Goal: Task Accomplishment & Management: Manage account settings

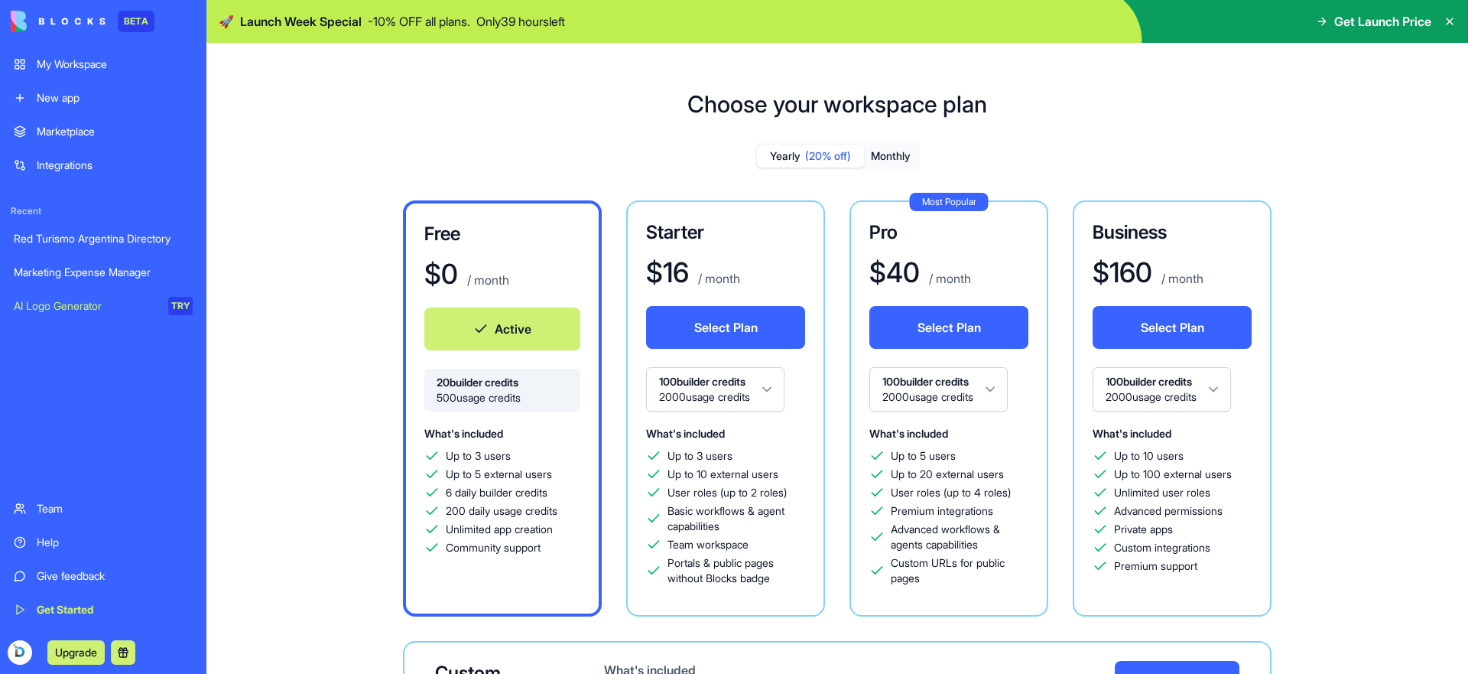
click at [102, 65] on div "My Workspace" at bounding box center [115, 64] width 156 height 15
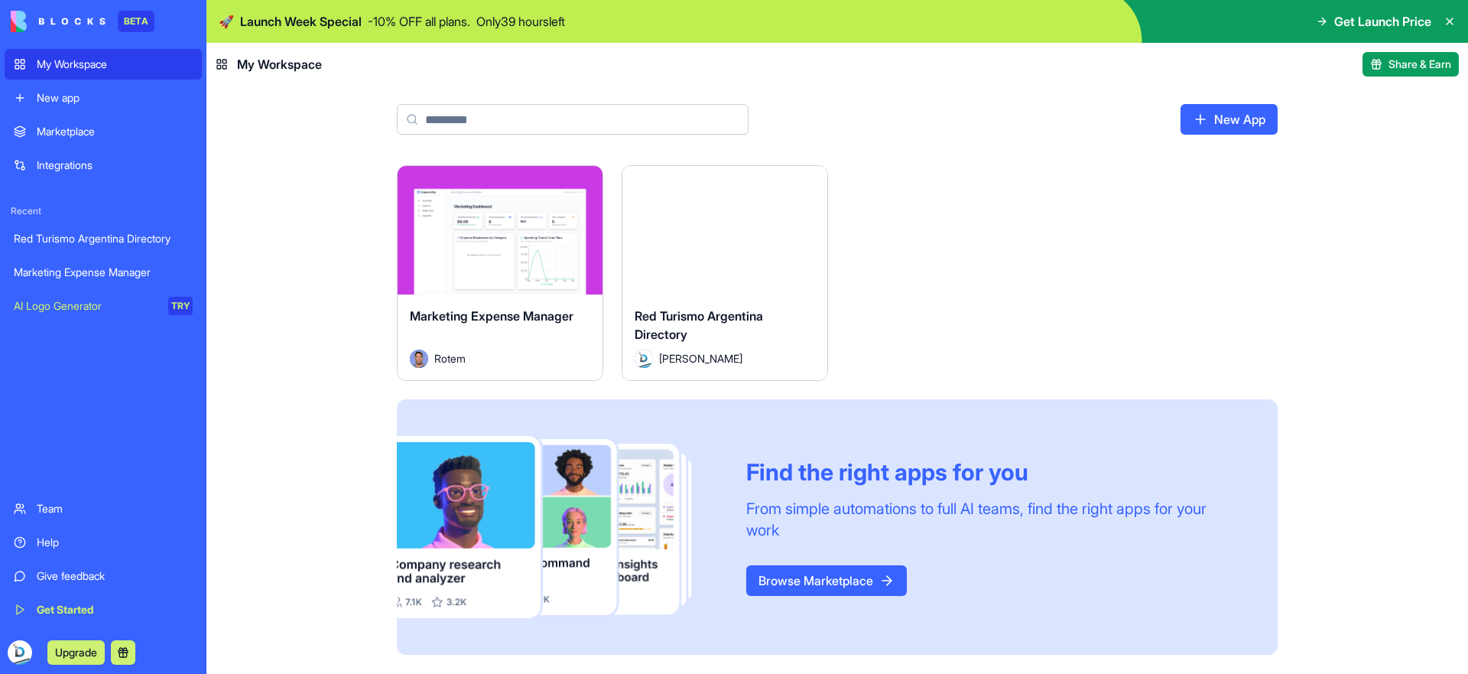
click at [580, 182] on html "BETA My Workspace New app Marketplace Integrations Recent Red Turismo Argentina…" at bounding box center [734, 337] width 1468 height 674
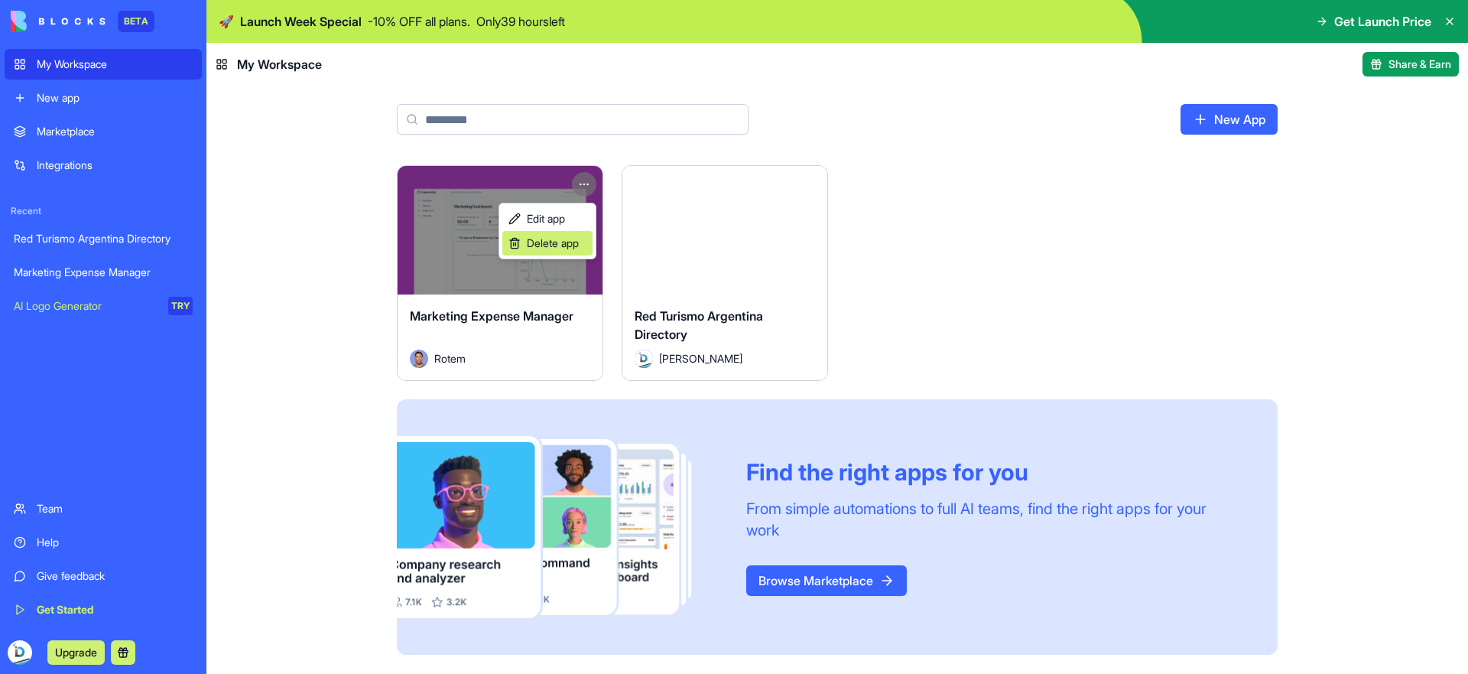
click at [575, 240] on span "Delete app" at bounding box center [553, 243] width 52 height 15
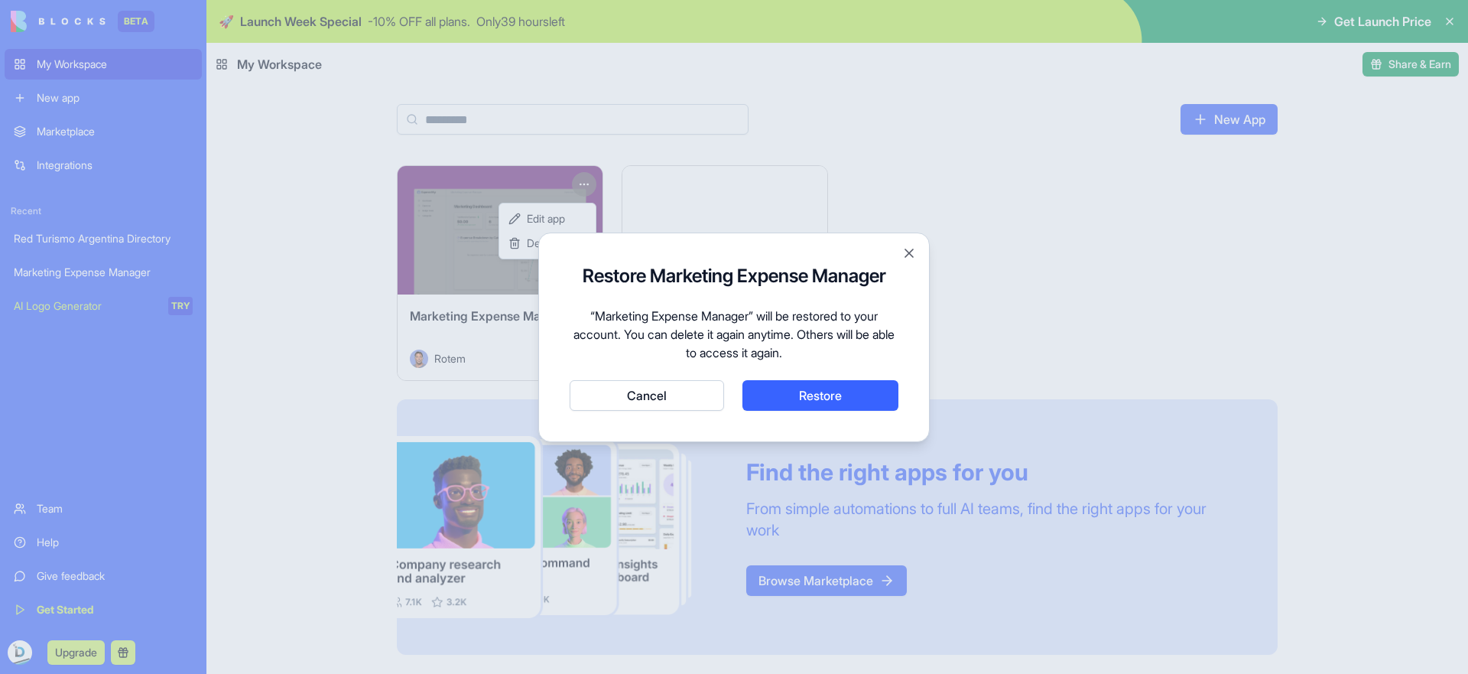
click at [876, 390] on button "Restore" at bounding box center [821, 395] width 156 height 31
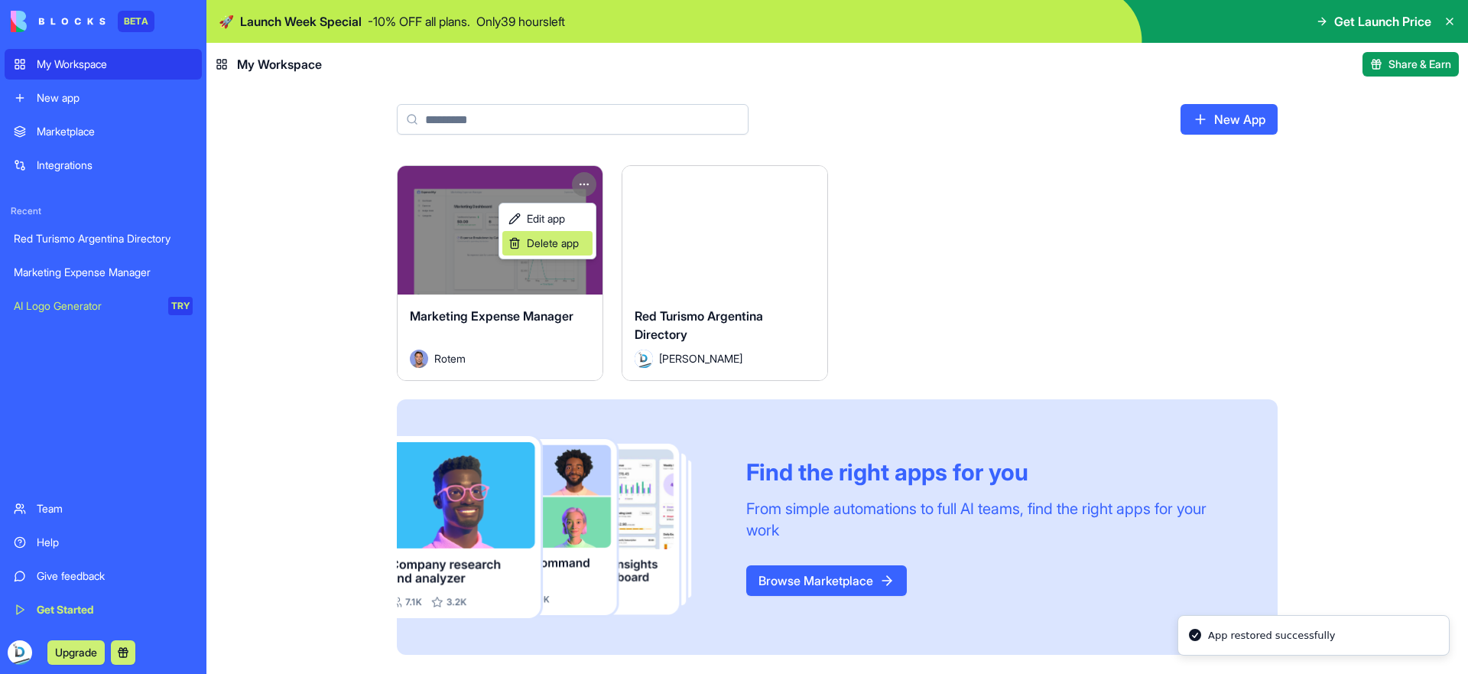
click at [562, 236] on span "Delete app" at bounding box center [553, 243] width 52 height 15
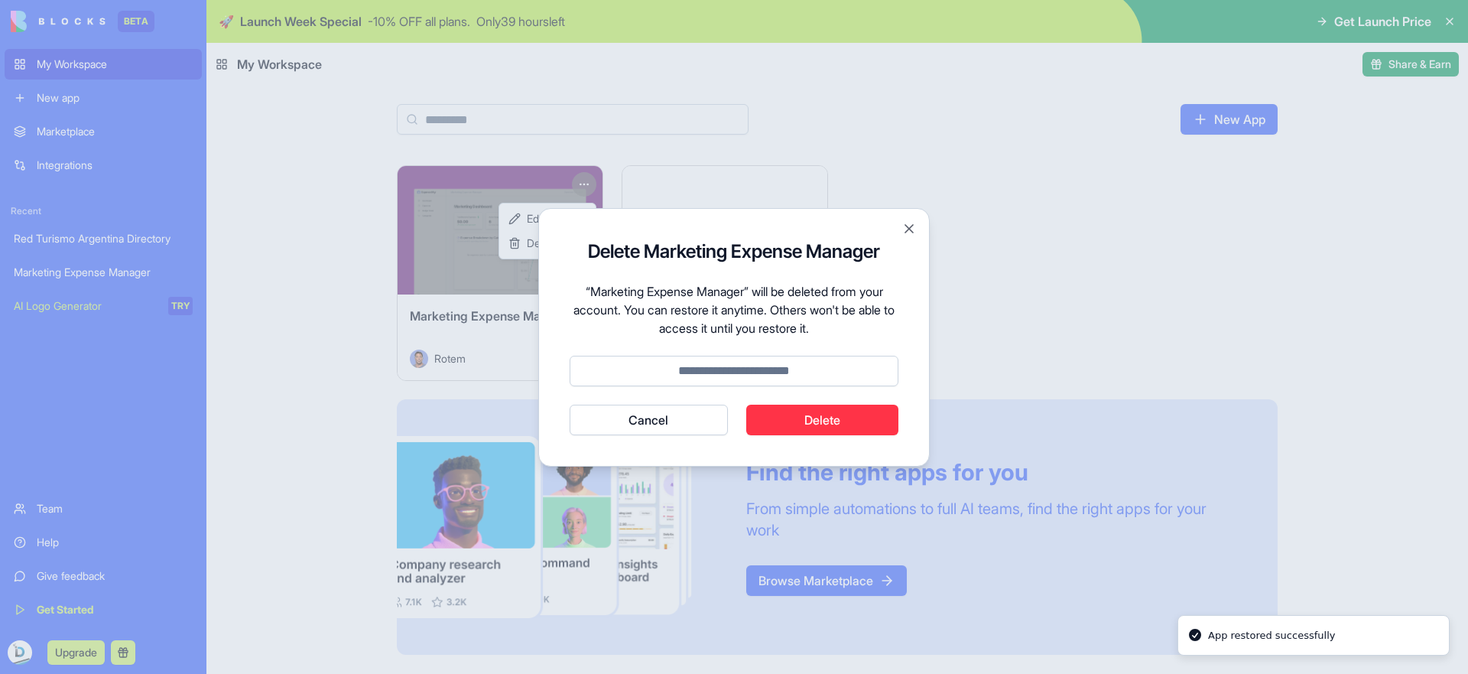
click at [750, 360] on input at bounding box center [734, 371] width 329 height 31
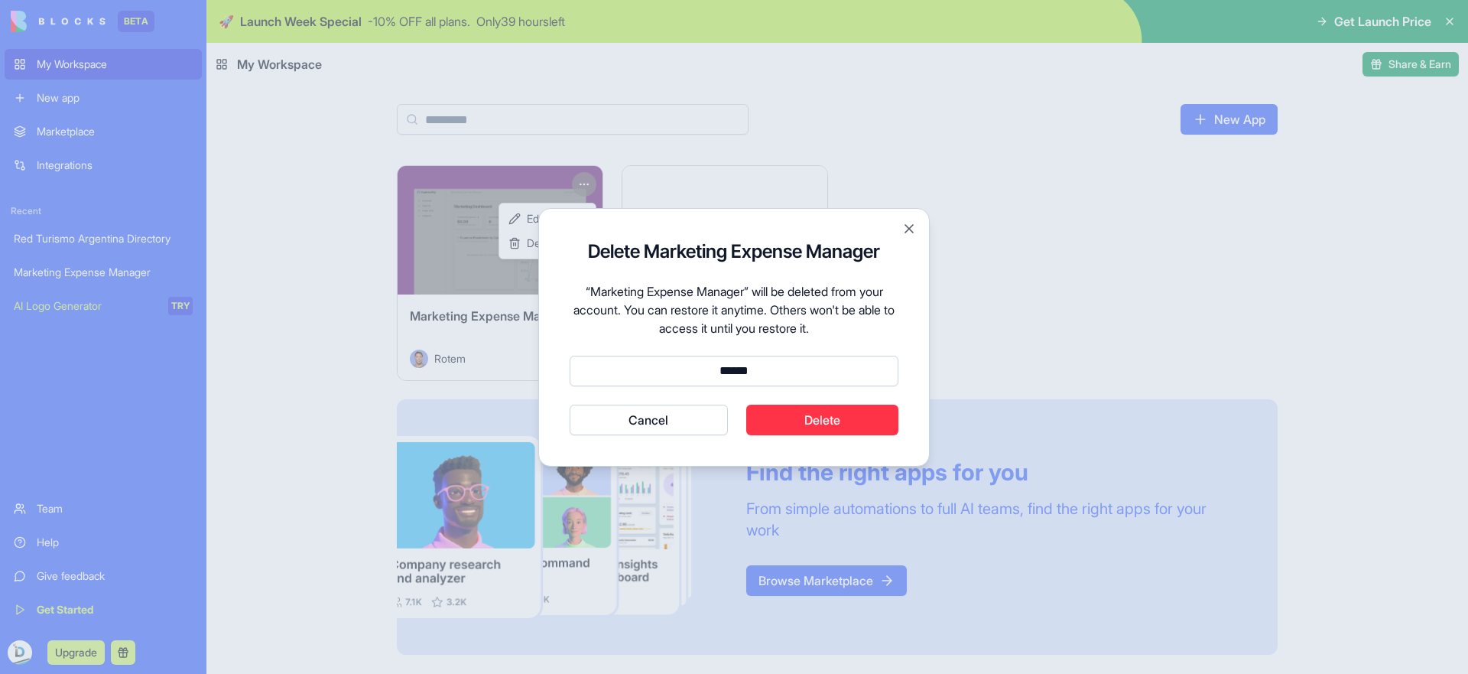
type input "******"
click at [793, 419] on button "Delete" at bounding box center [822, 420] width 153 height 31
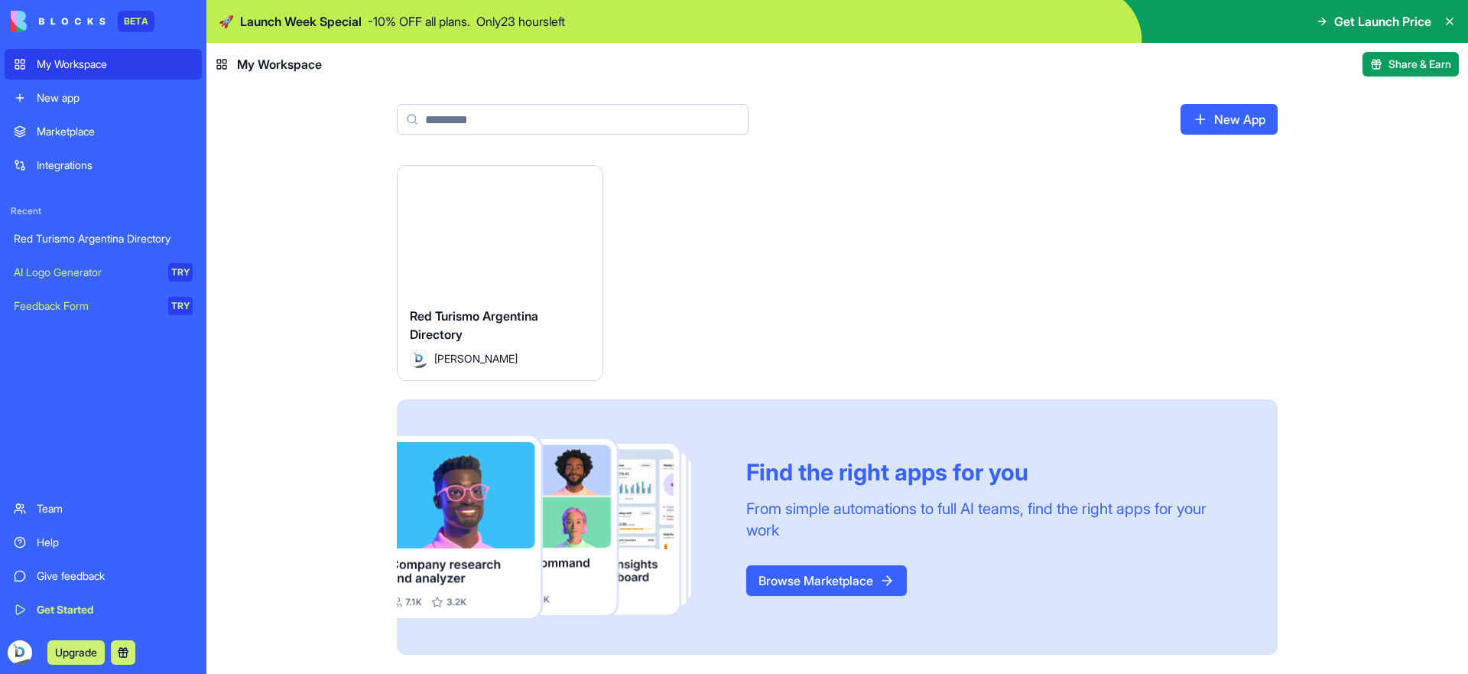
click at [500, 219] on button "Launch" at bounding box center [500, 230] width 115 height 31
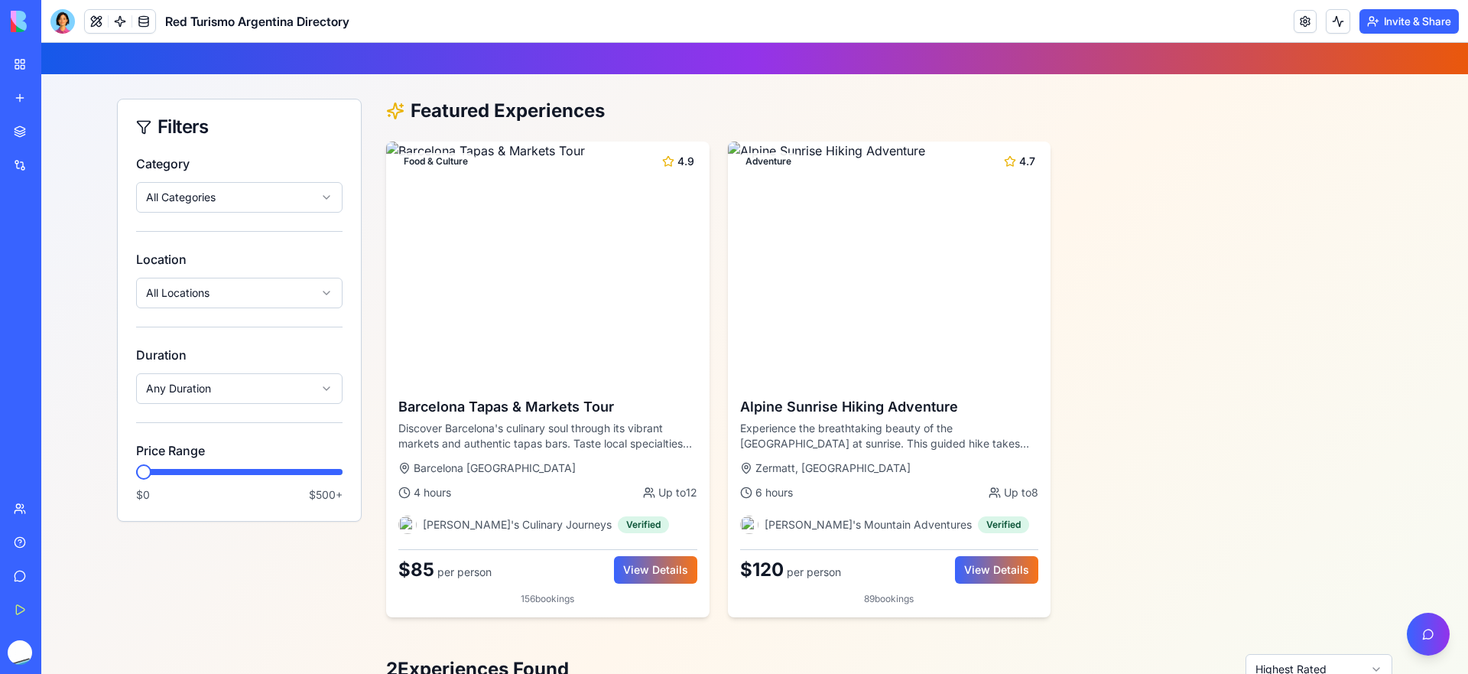
scroll to position [236, 0]
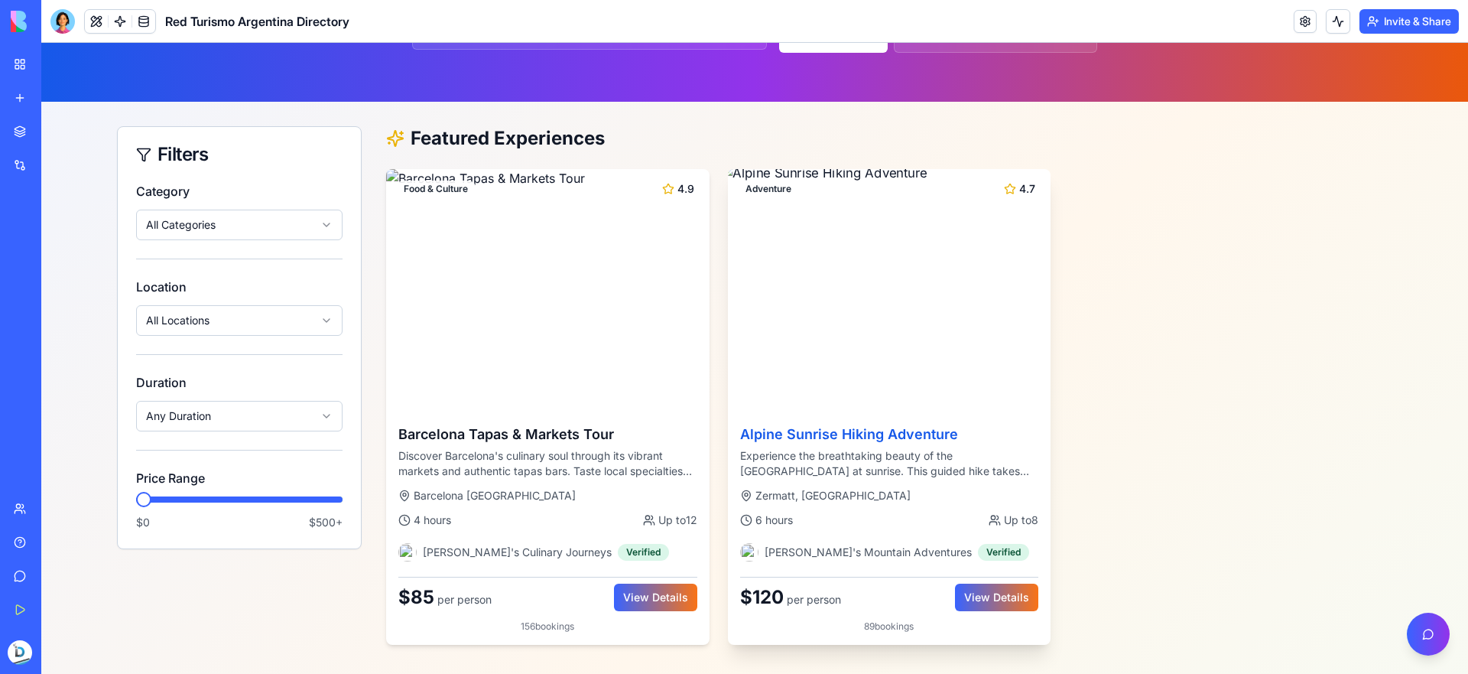
click at [965, 271] on img at bounding box center [890, 290] width 340 height 255
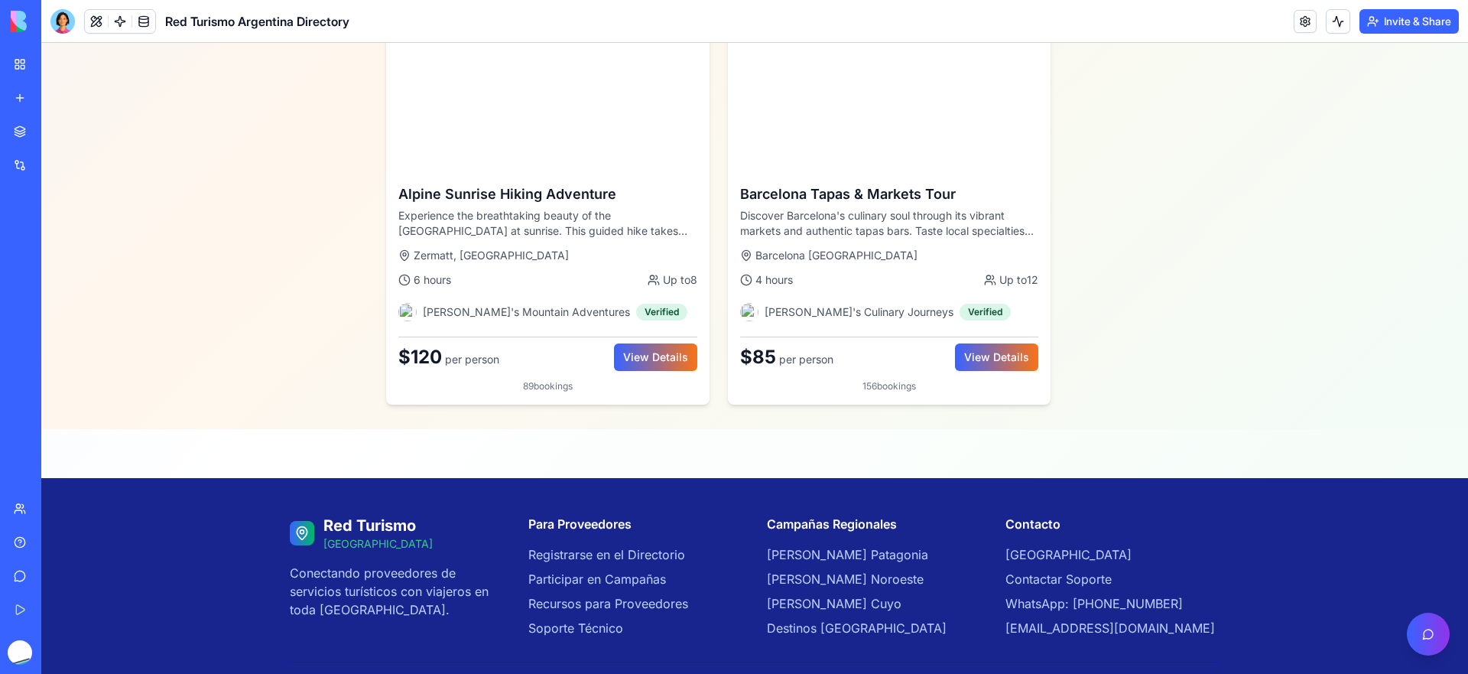
scroll to position [1106, 0]
